Goal: Task Accomplishment & Management: Manage account settings

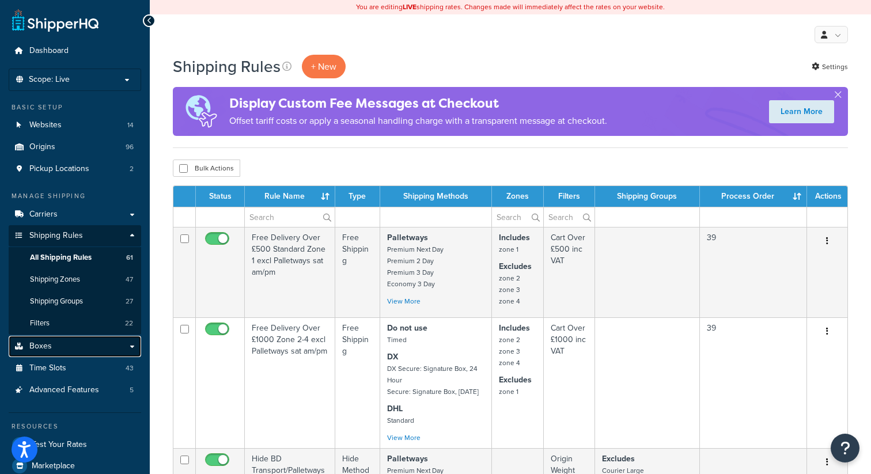
click at [46, 347] on span "Boxes" at bounding box center [40, 347] width 22 height 10
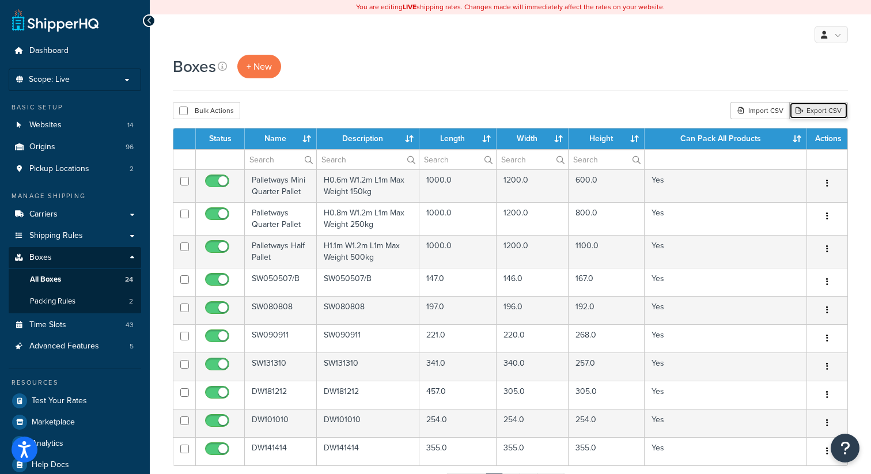
click at [810, 108] on link "Export CSV" at bounding box center [818, 110] width 59 height 17
click at [124, 77] on p "Scope: Live" at bounding box center [75, 80] width 122 height 10
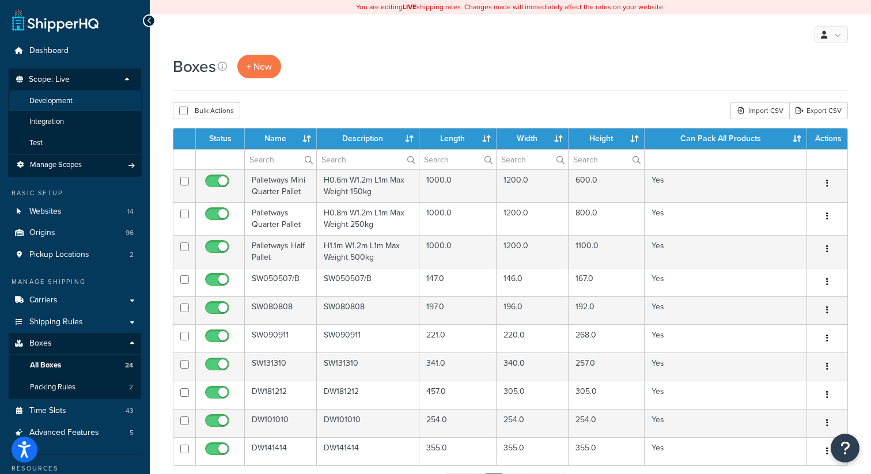
click at [71, 103] on span "Development" at bounding box center [50, 101] width 43 height 10
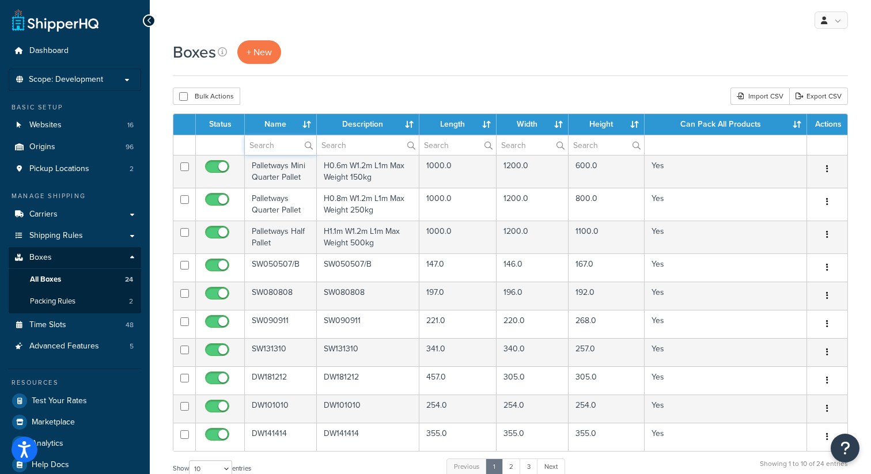
click at [276, 147] on input "text" at bounding box center [280, 145] width 71 height 20
click at [66, 217] on link "Carriers" at bounding box center [75, 214] width 132 height 21
click at [126, 218] on link "Carriers" at bounding box center [75, 214] width 132 height 21
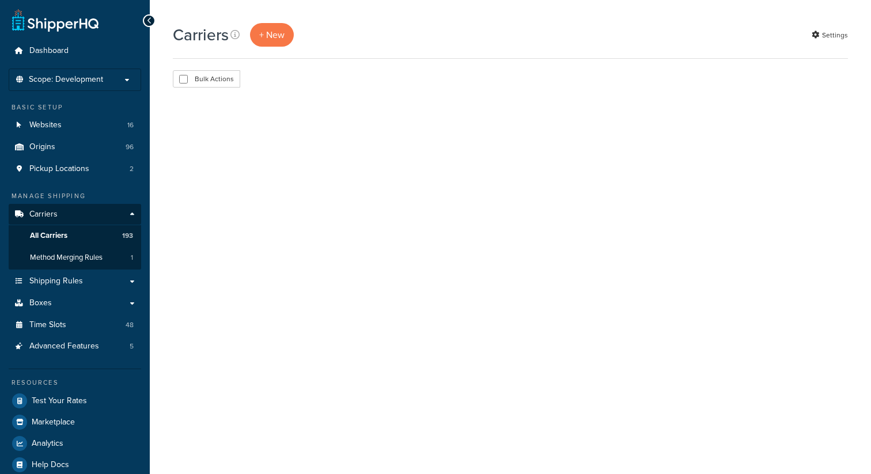
select select "15"
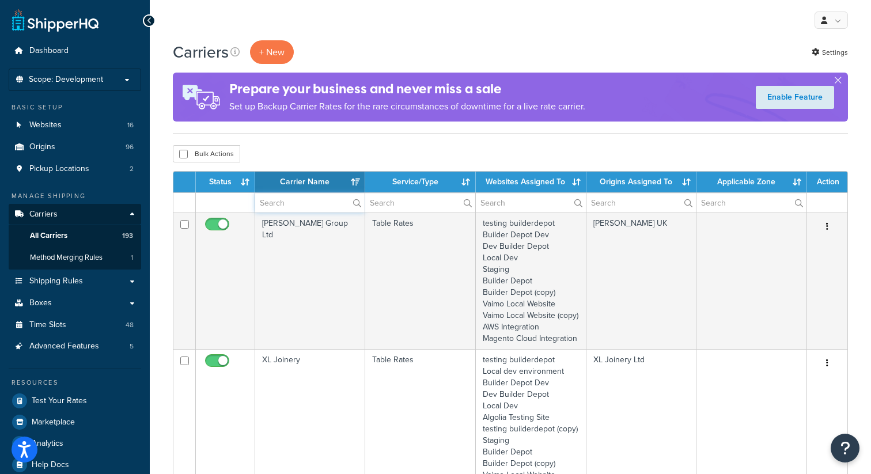
click at [272, 206] on input "text" at bounding box center [309, 203] width 109 height 20
type input "f"
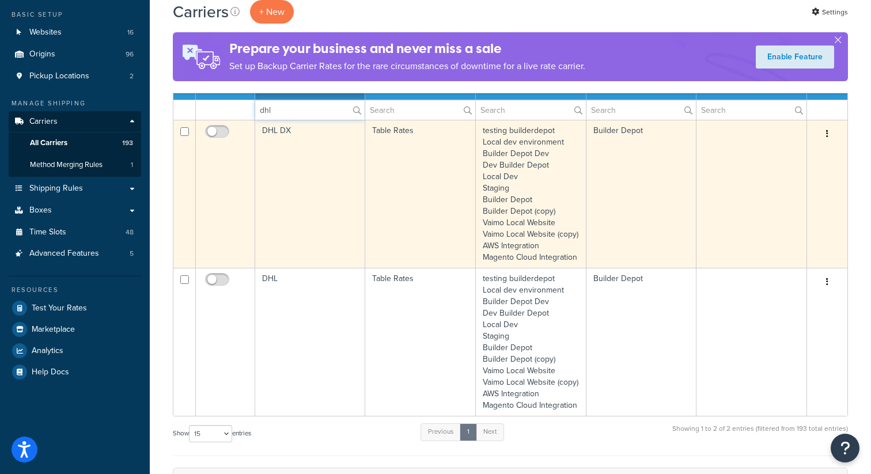
scroll to position [90, 0]
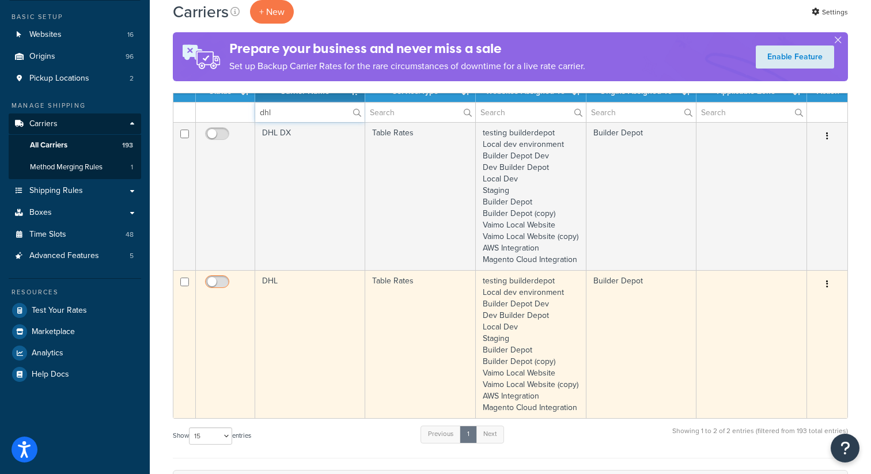
type input "dhl"
click at [218, 291] on input "checkbox" at bounding box center [219, 285] width 32 height 14
checkbox input "true"
click at [826, 288] on icon "button" at bounding box center [827, 284] width 2 height 8
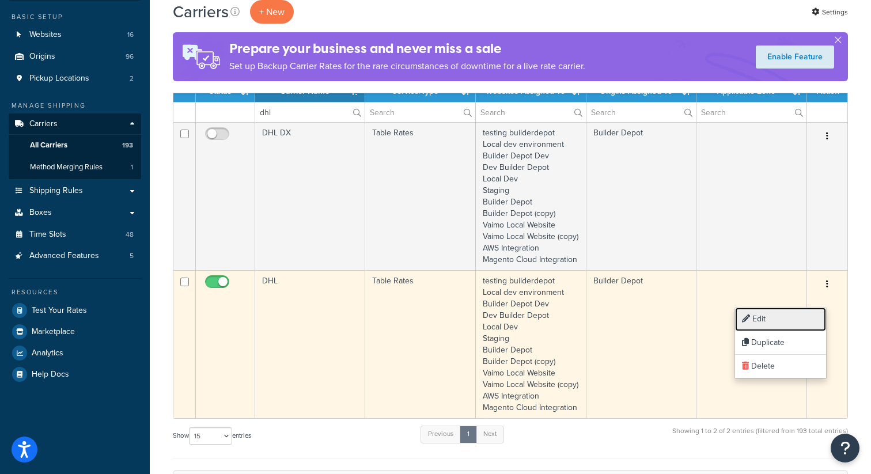
click at [769, 314] on link "Edit" at bounding box center [780, 320] width 91 height 24
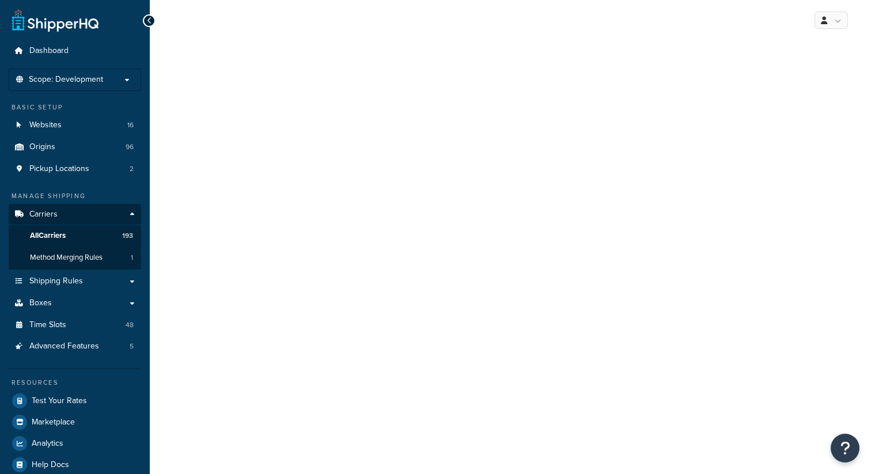
select select "25"
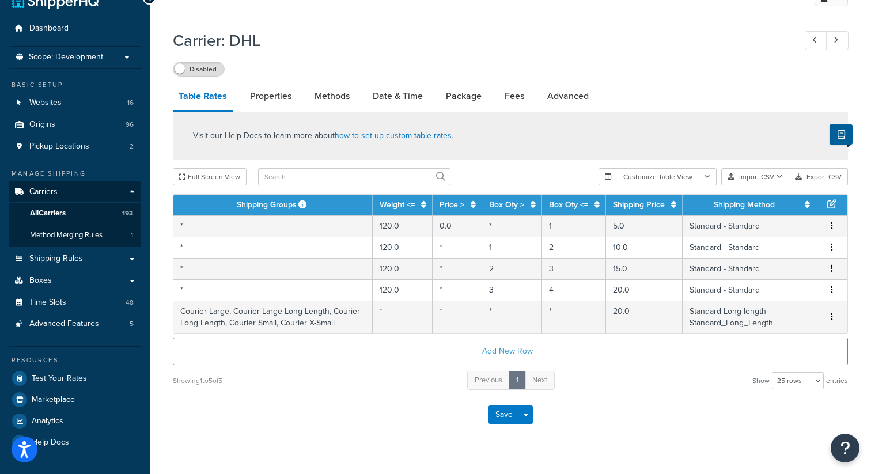
scroll to position [26, 0]
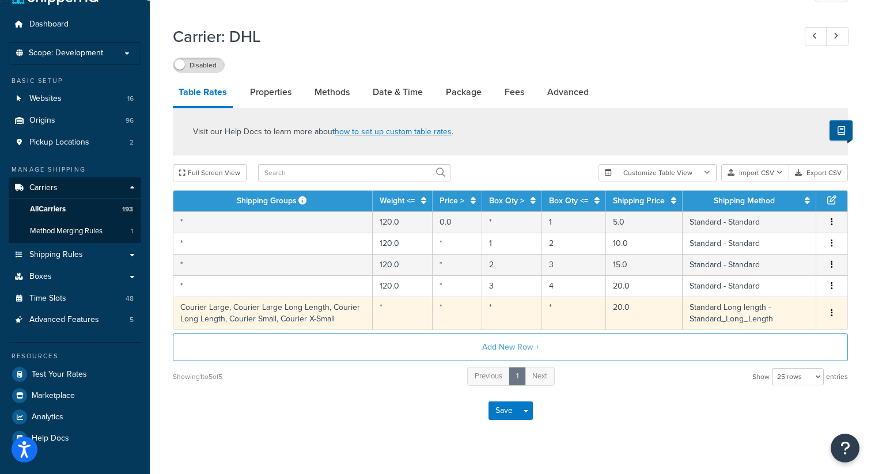
click at [833, 313] on button "button" at bounding box center [831, 313] width 9 height 13
click at [775, 297] on div "Edit" at bounding box center [774, 292] width 82 height 24
select select "177596"
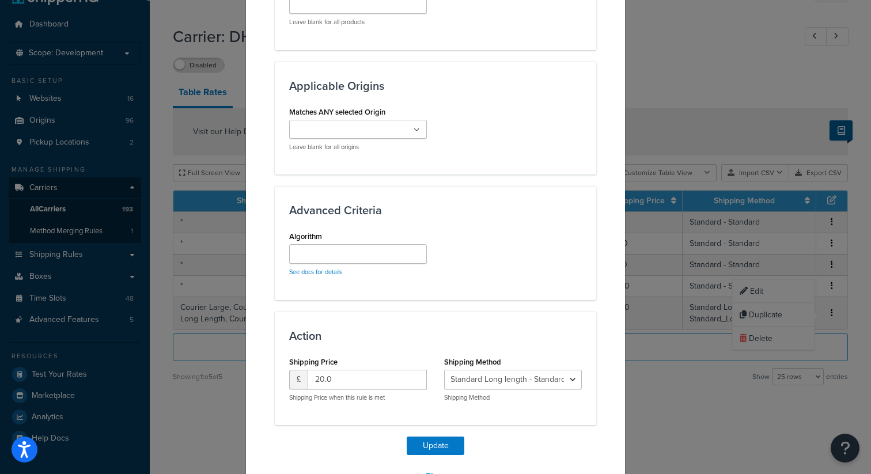
scroll to position [939, 0]
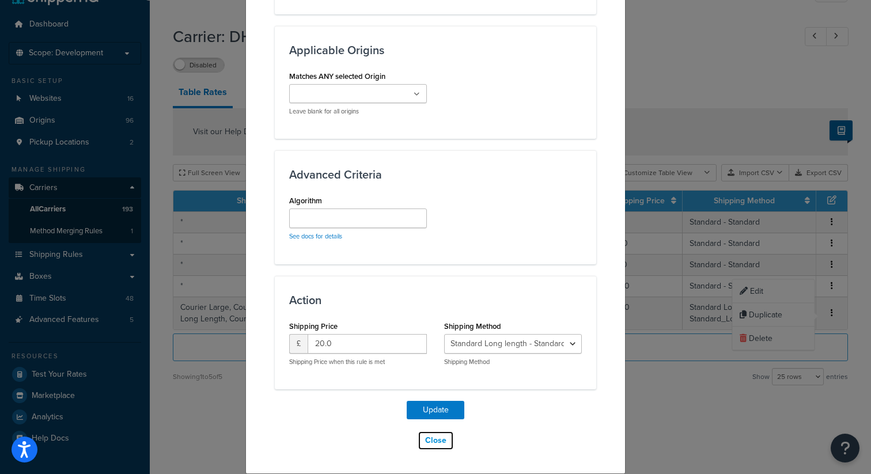
click at [438, 442] on button "Close" at bounding box center [436, 441] width 36 height 20
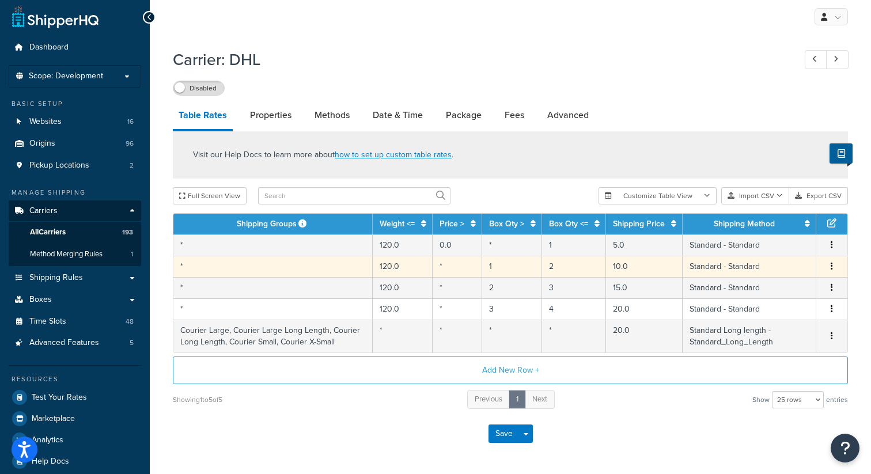
scroll to position [0, 0]
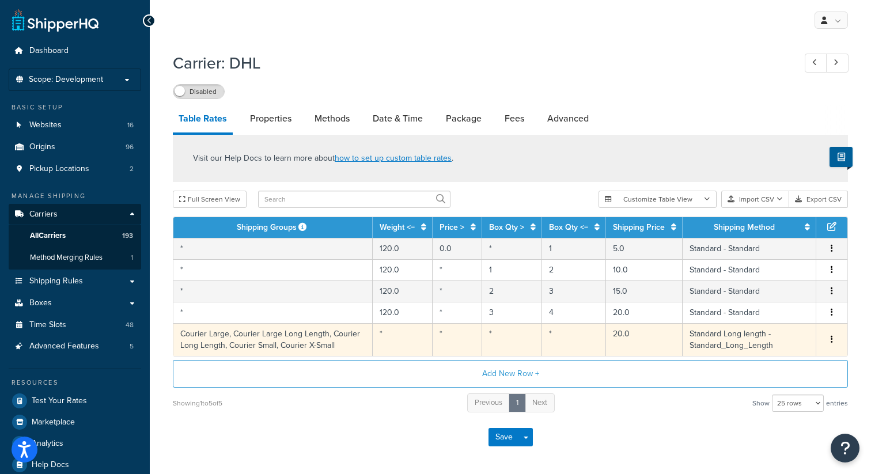
click at [835, 341] on button "button" at bounding box center [831, 339] width 9 height 13
click at [763, 363] on div "Delete" at bounding box center [774, 366] width 82 height 24
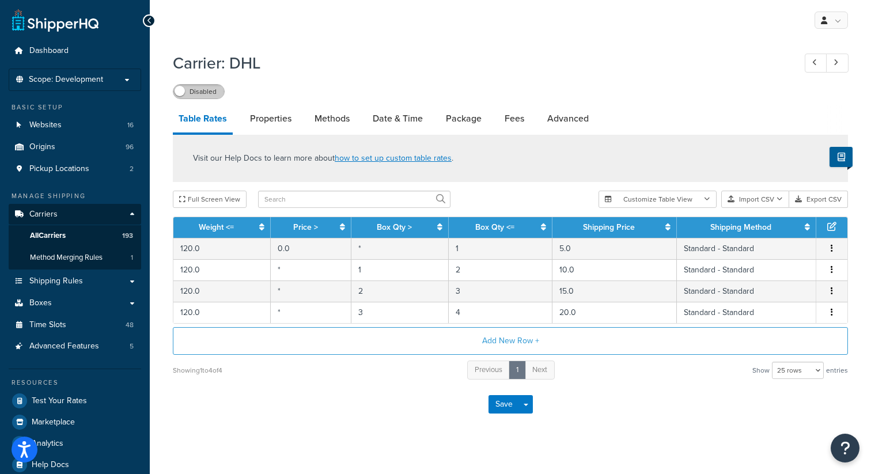
click at [206, 95] on label "Disabled" at bounding box center [198, 92] width 51 height 14
click at [501, 403] on button "Save" at bounding box center [503, 404] width 31 height 18
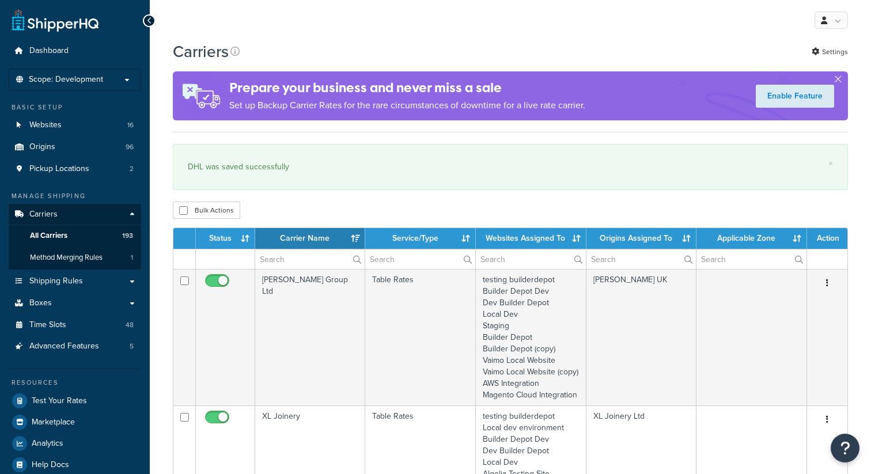
select select "15"
